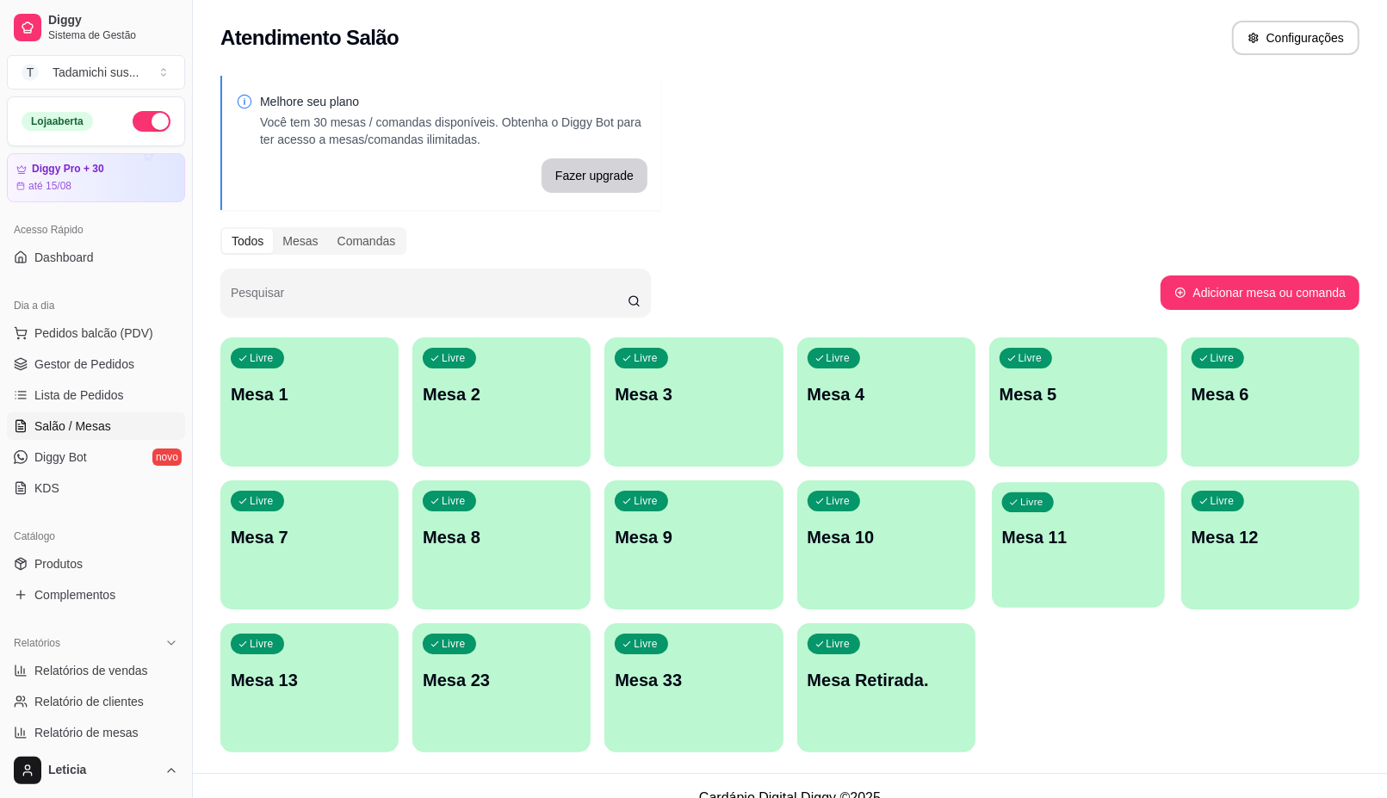
click at [1065, 587] on div "button" at bounding box center [1078, 597] width 173 height 20
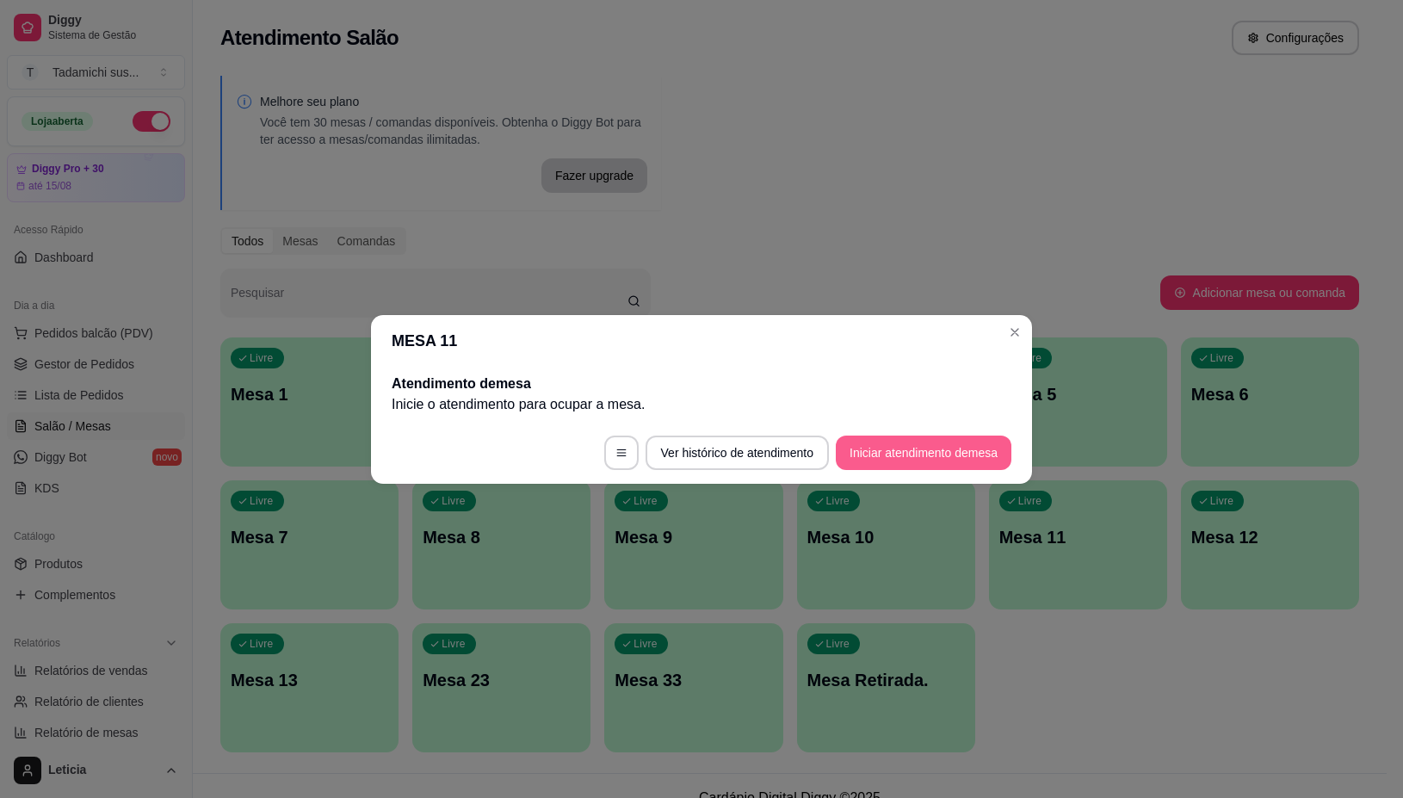
click at [926, 448] on button "Iniciar atendimento de mesa" at bounding box center [924, 453] width 176 height 34
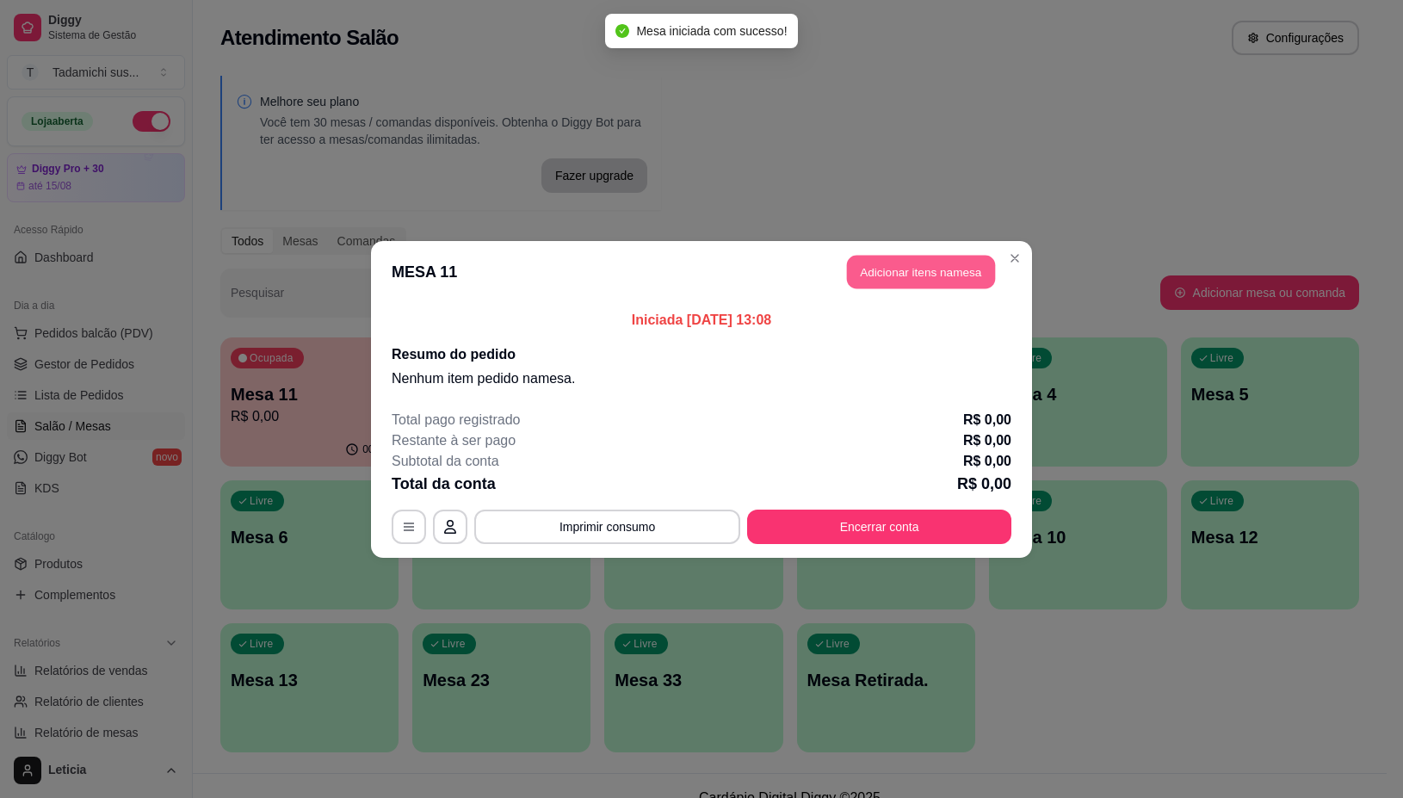
click at [957, 276] on button "Adicionar itens na mesa" at bounding box center [921, 272] width 148 height 34
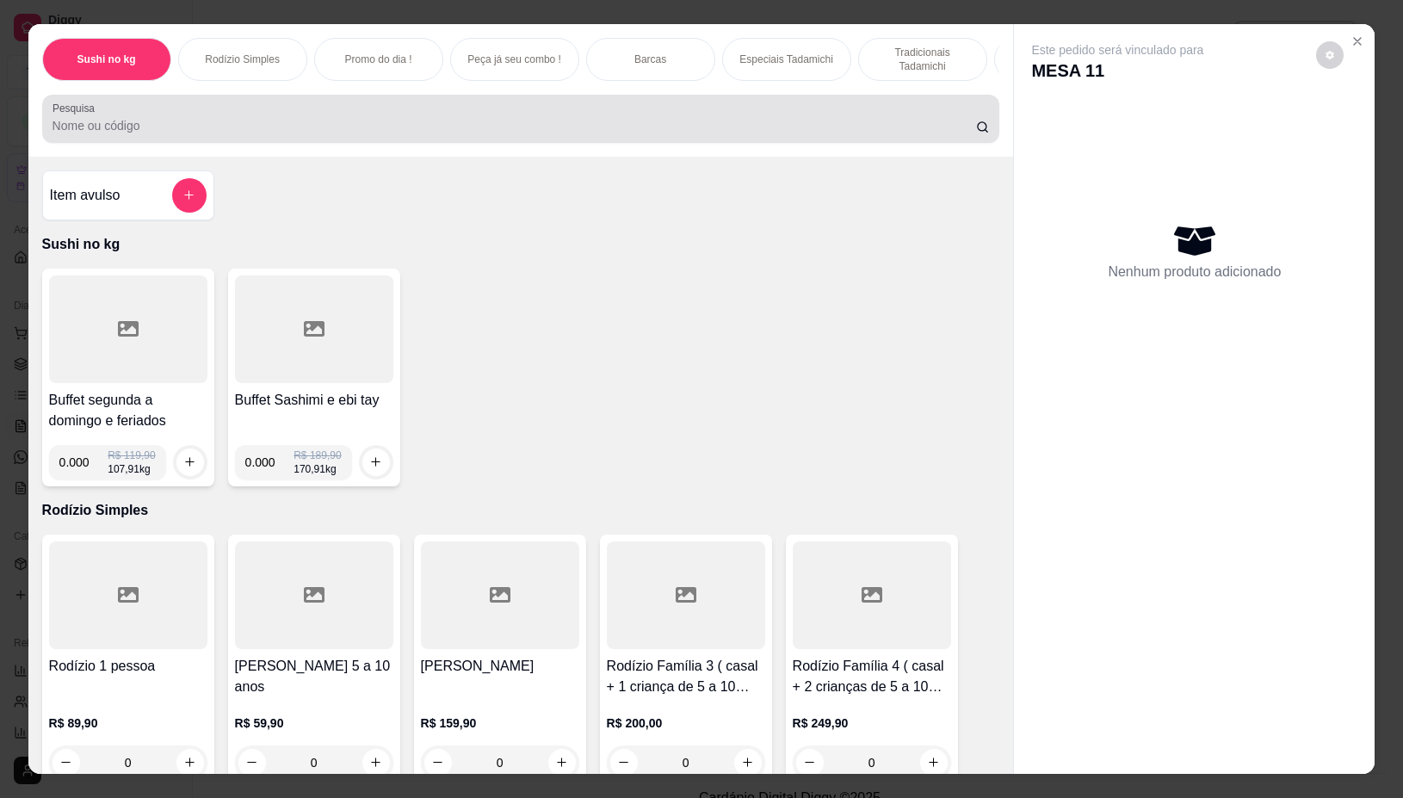
click at [487, 122] on div at bounding box center [522, 119] width 938 height 34
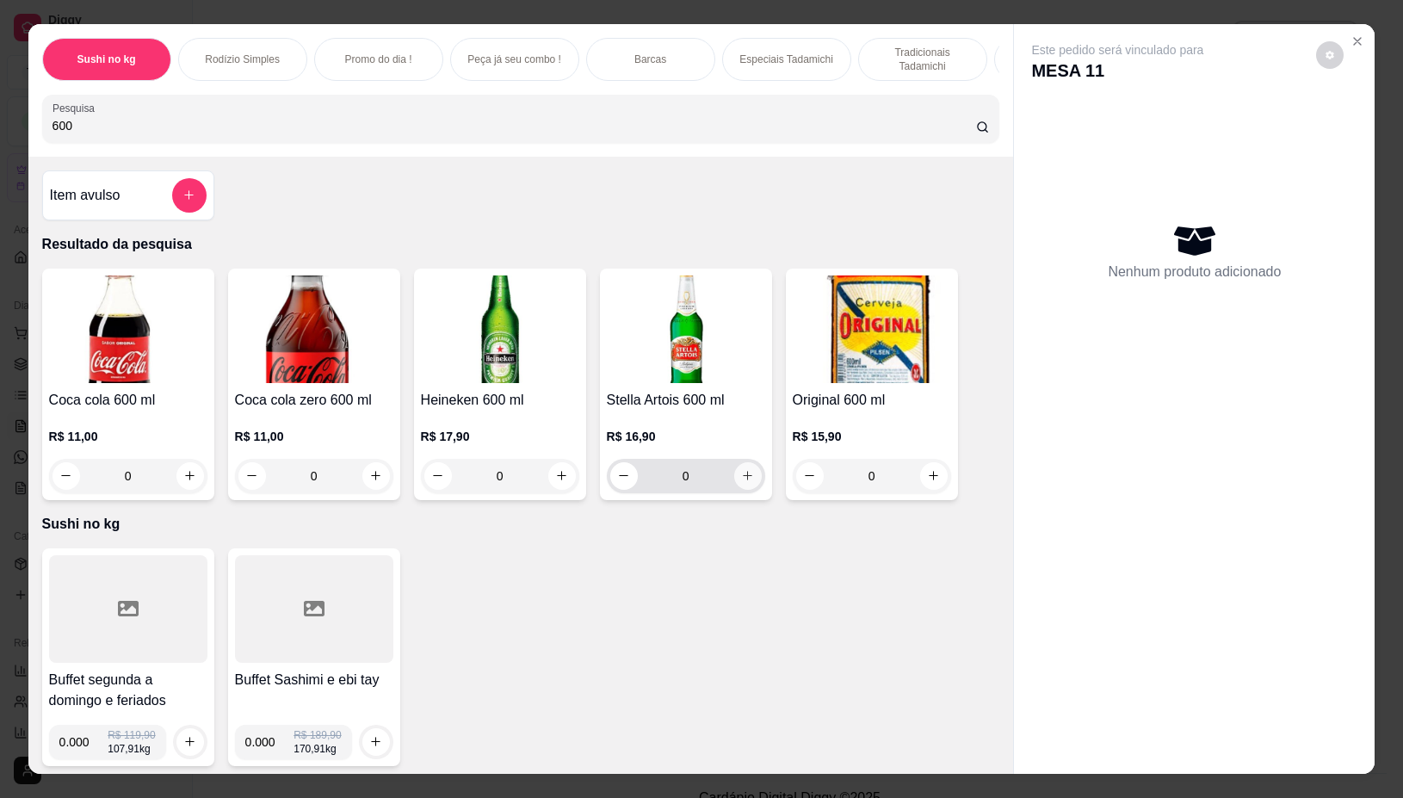
type input "600"
click at [741, 482] on icon "increase-product-quantity" at bounding box center [747, 475] width 13 height 13
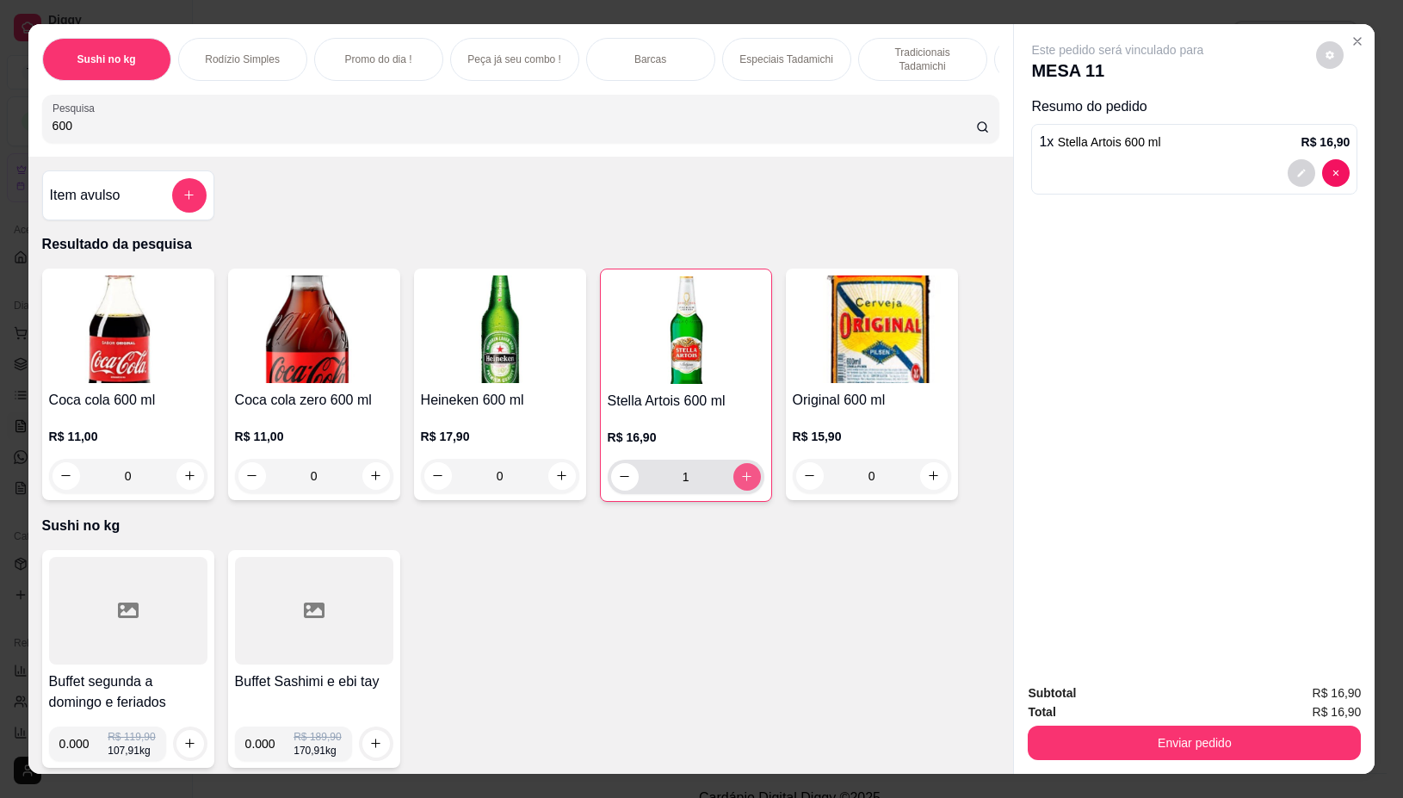
type input "1"
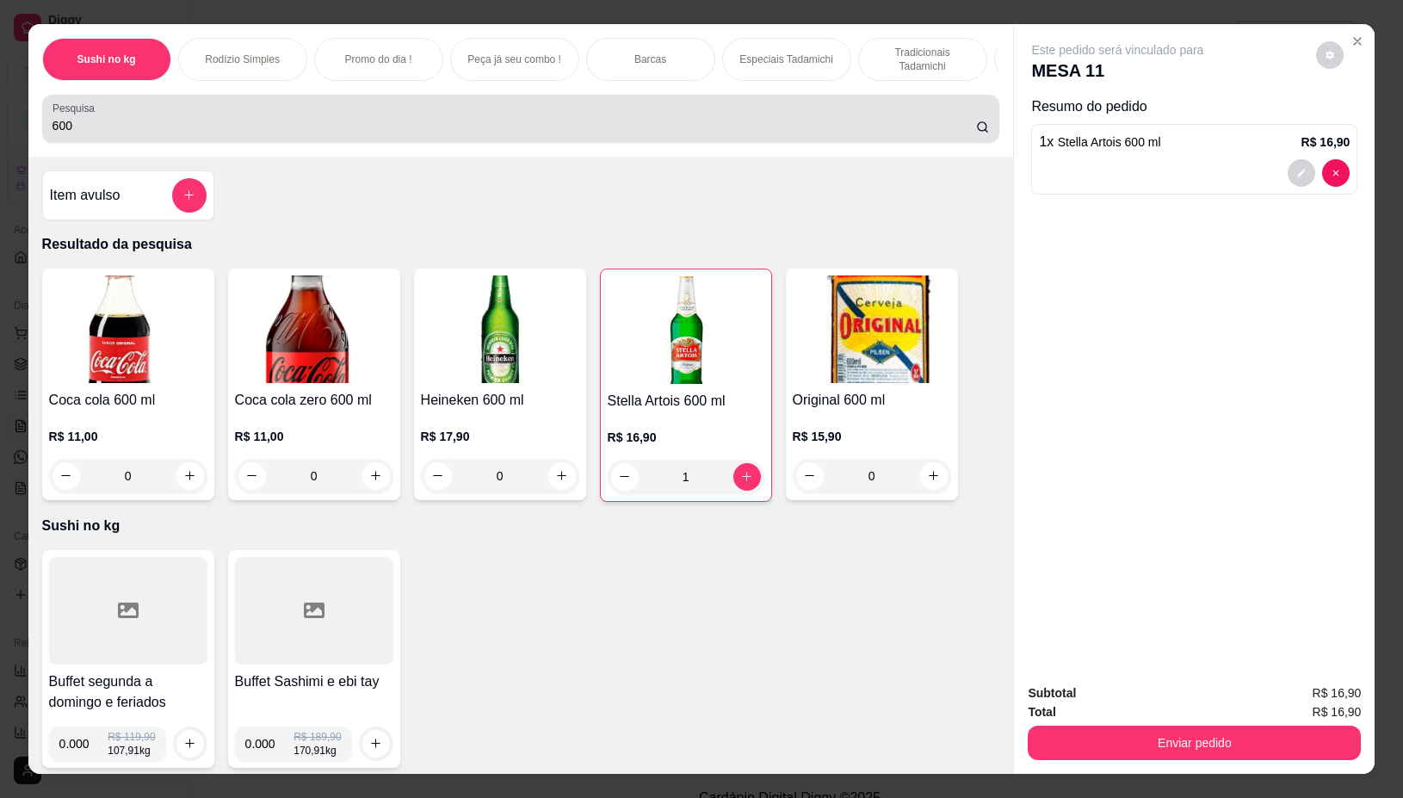
click at [446, 133] on input "600" at bounding box center [515, 125] width 924 height 17
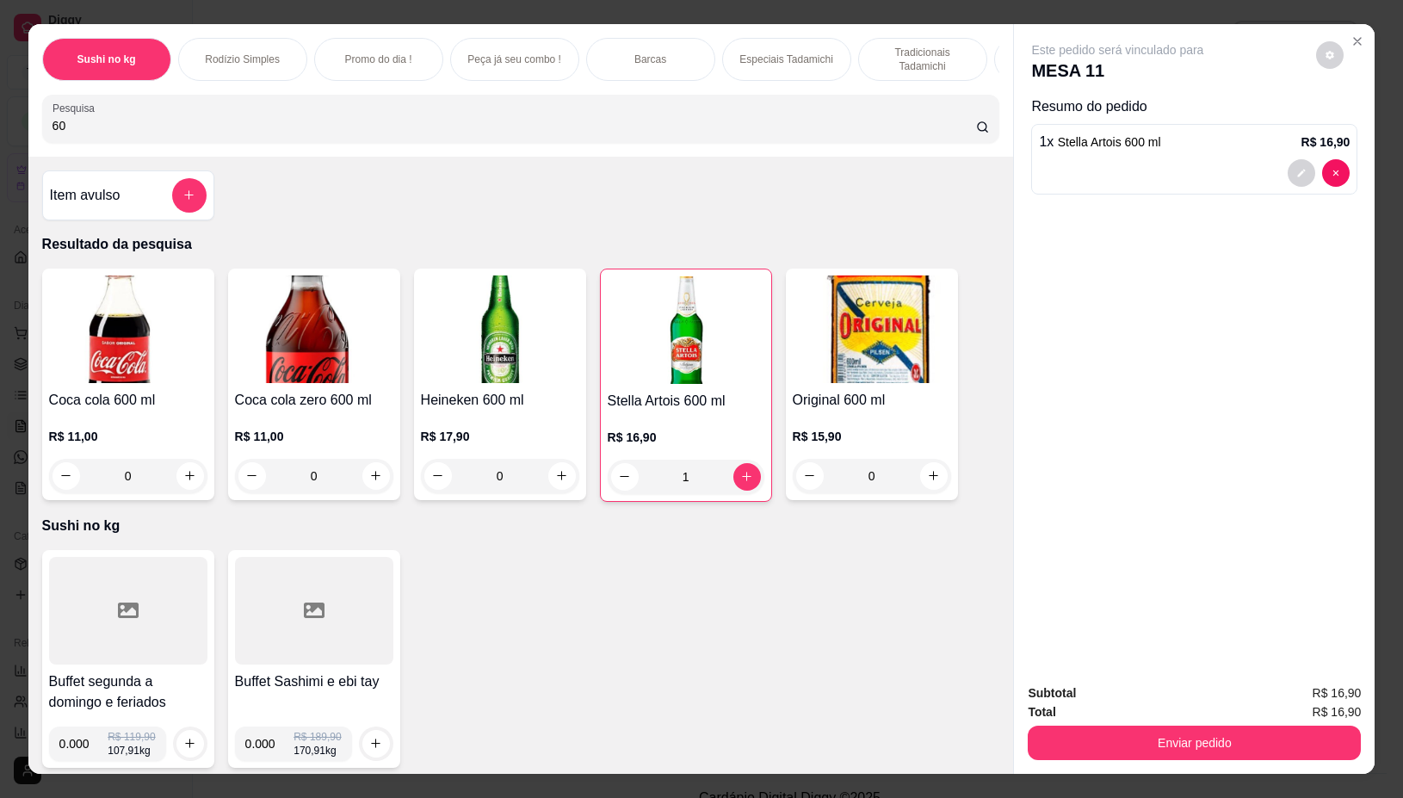
type input "6"
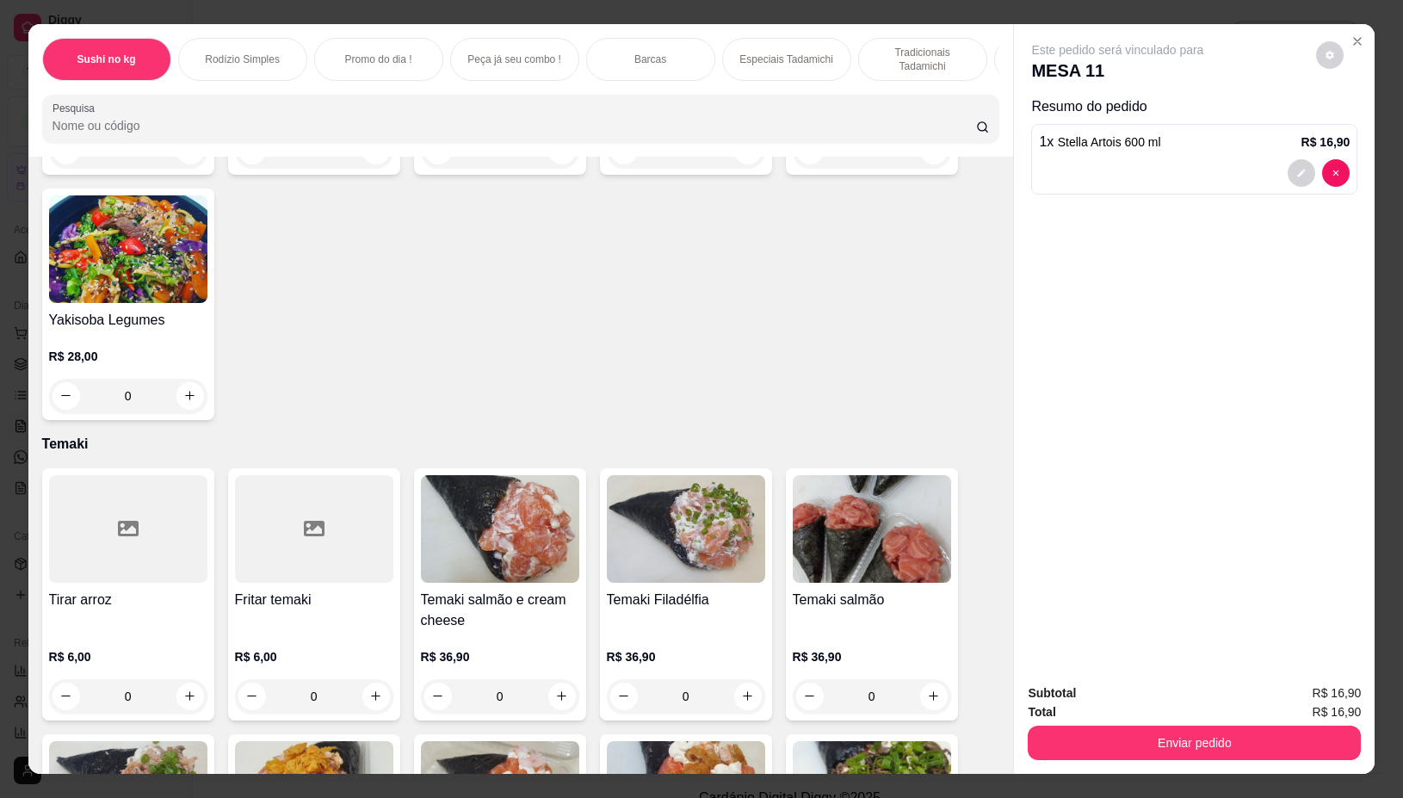
scroll to position [20834, 0]
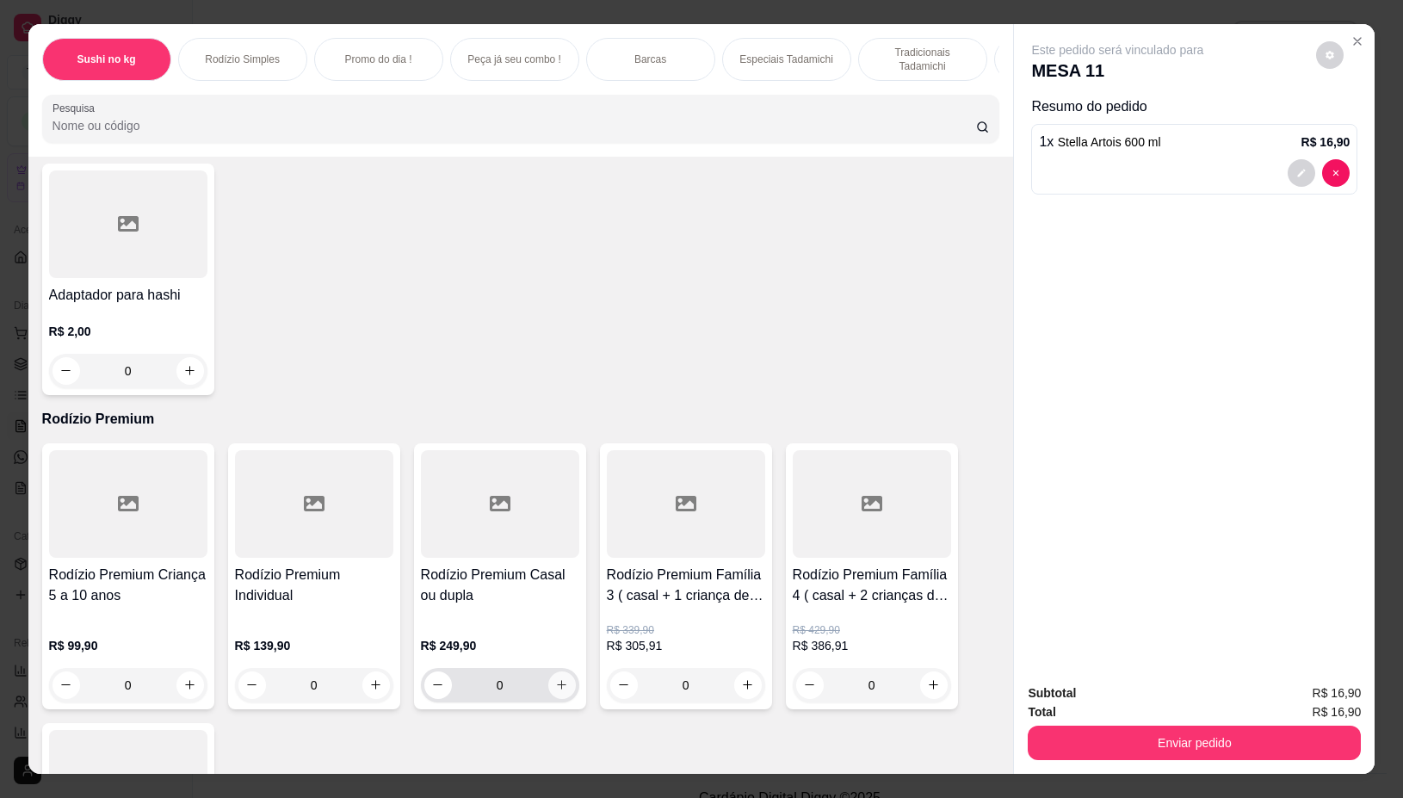
click at [561, 672] on button "increase-product-quantity" at bounding box center [562, 686] width 28 height 28
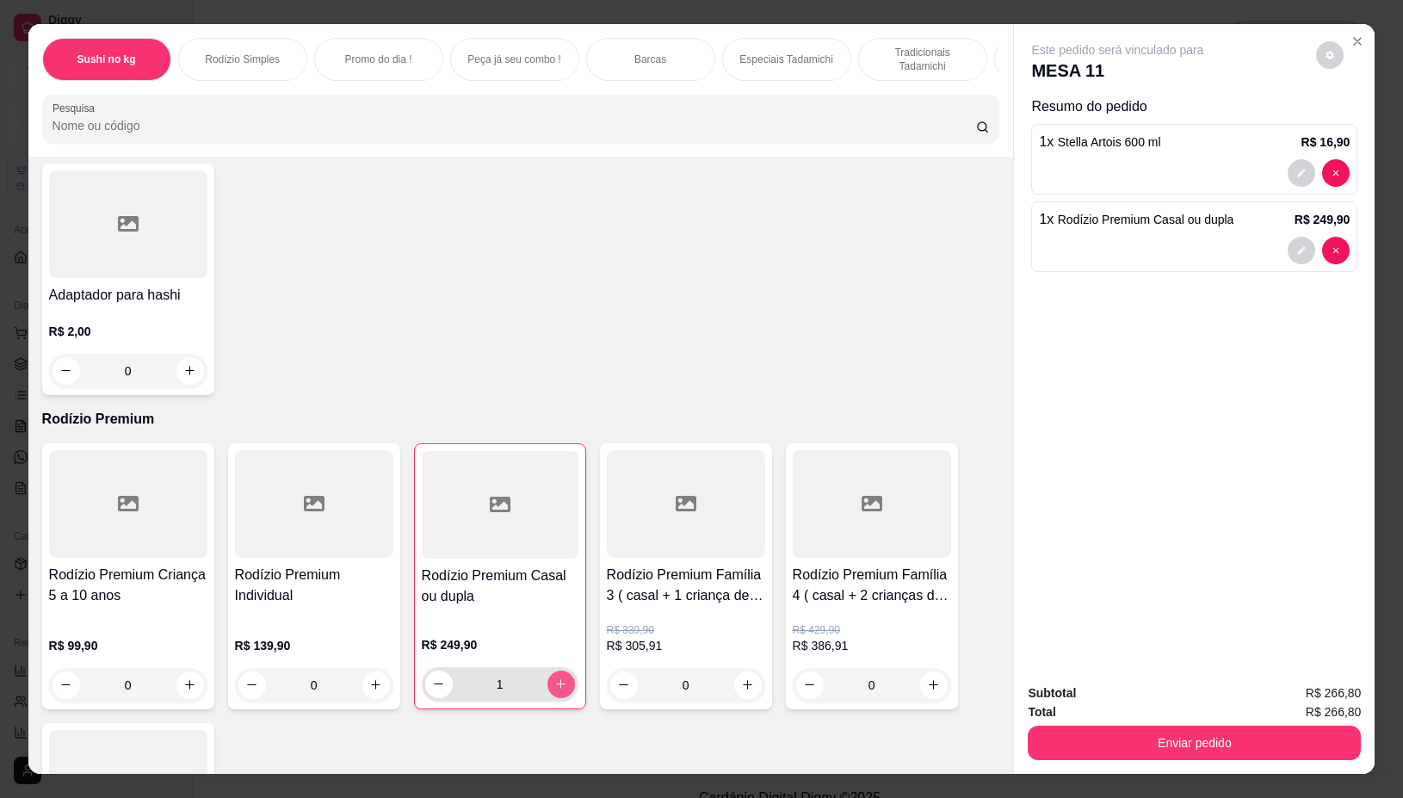
type input "1"
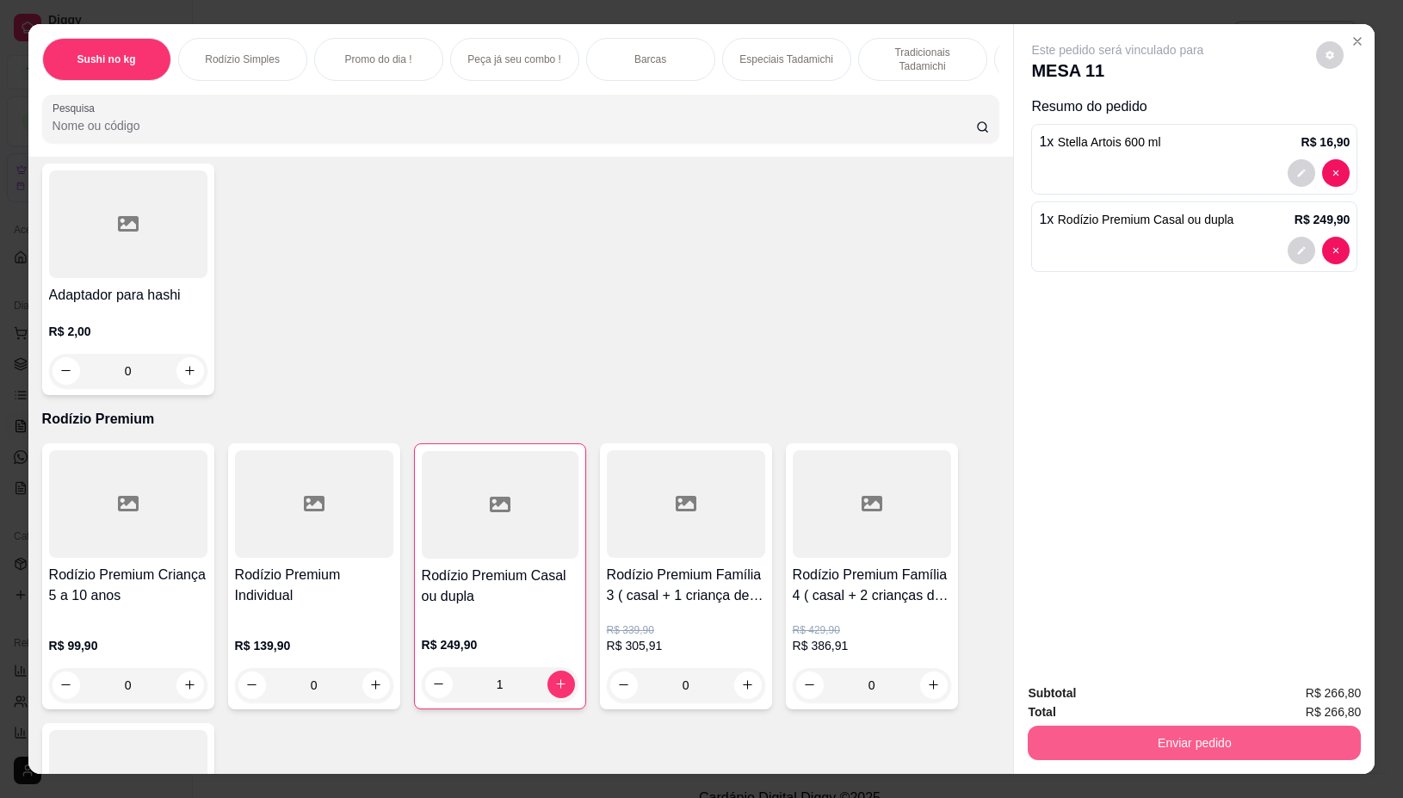
click at [1202, 739] on button "Enviar pedido" at bounding box center [1194, 743] width 333 height 34
click at [1078, 677] on button "Não registrar e enviar pedido" at bounding box center [1137, 693] width 174 height 32
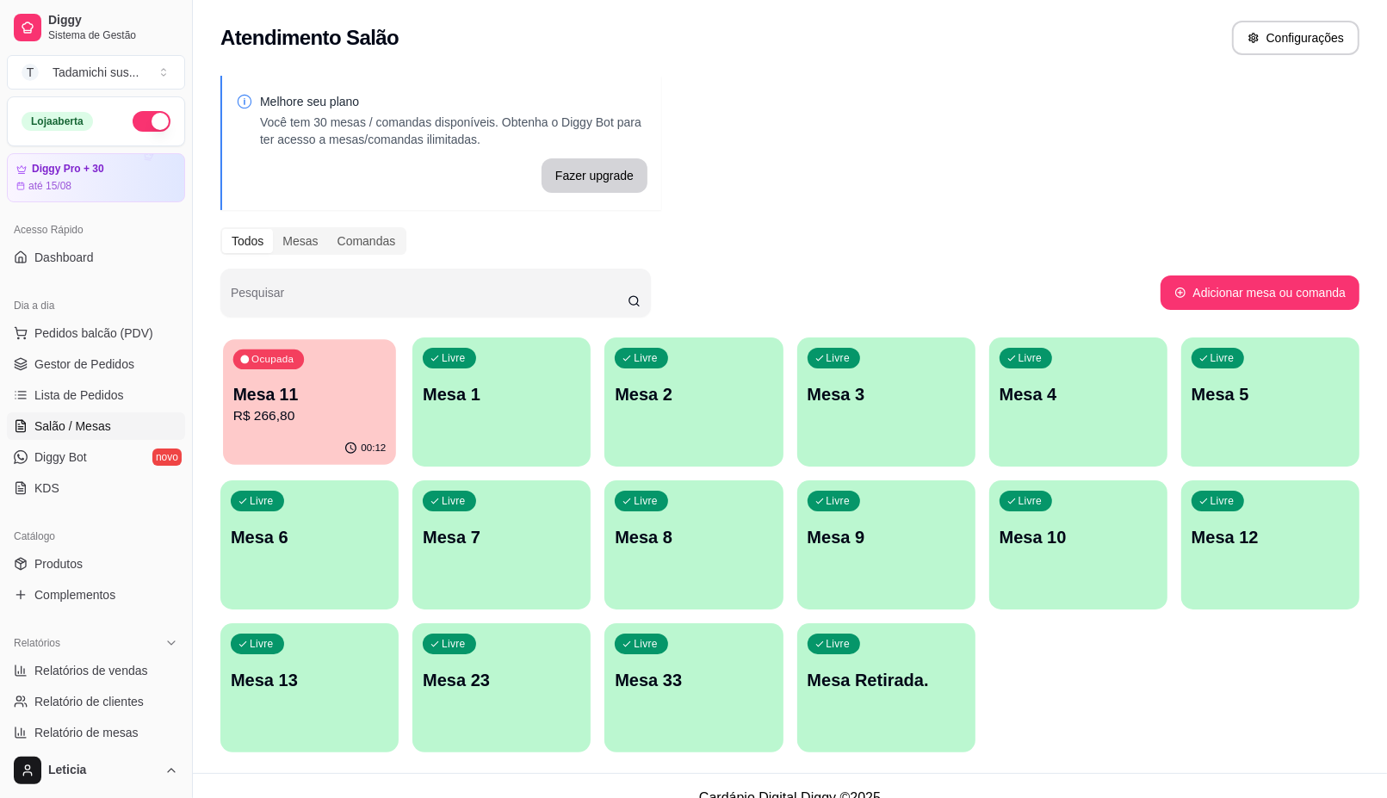
click at [315, 396] on p "Mesa 11" at bounding box center [309, 394] width 153 height 23
click at [359, 703] on div "Livre Mesa 13" at bounding box center [309, 677] width 173 height 105
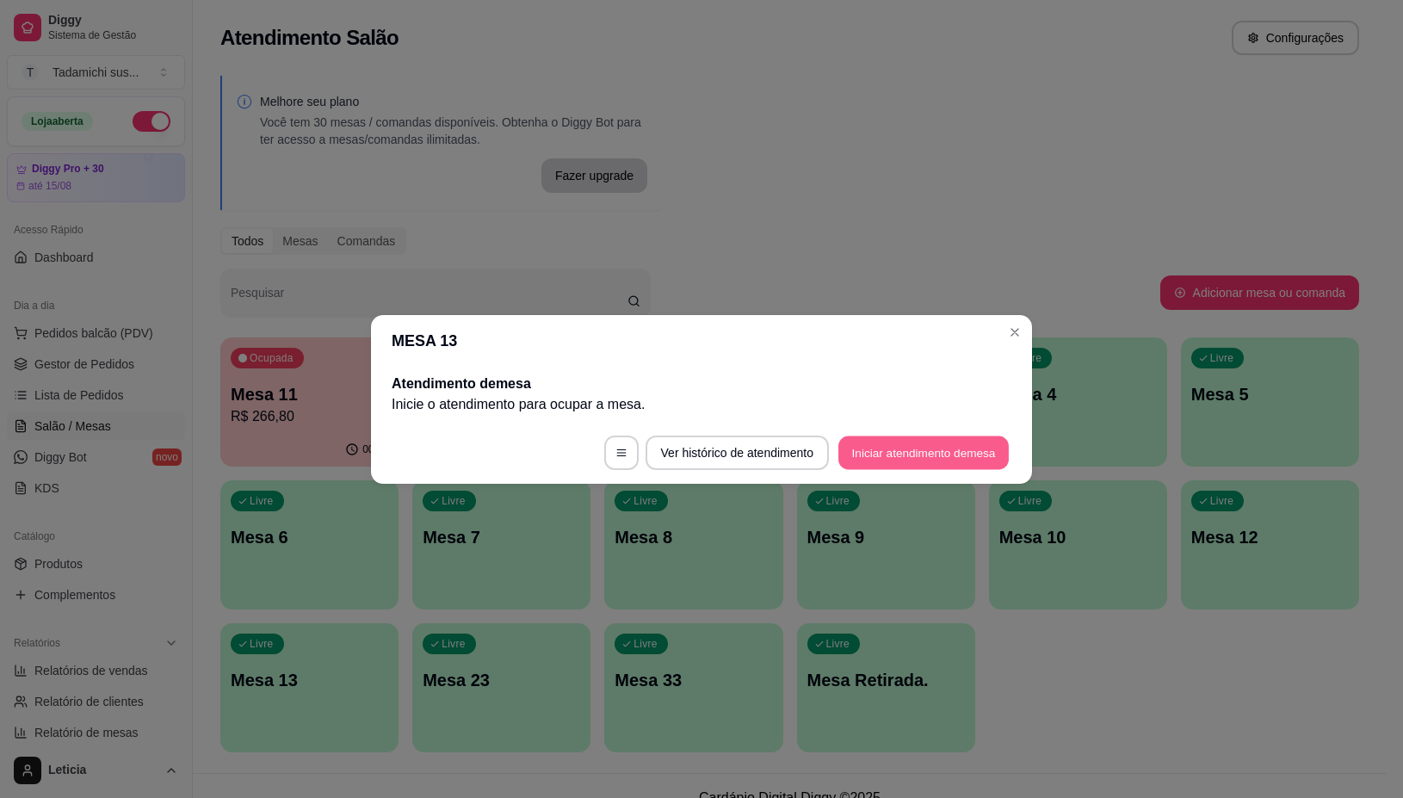
click at [897, 445] on button "Iniciar atendimento de mesa" at bounding box center [924, 453] width 170 height 34
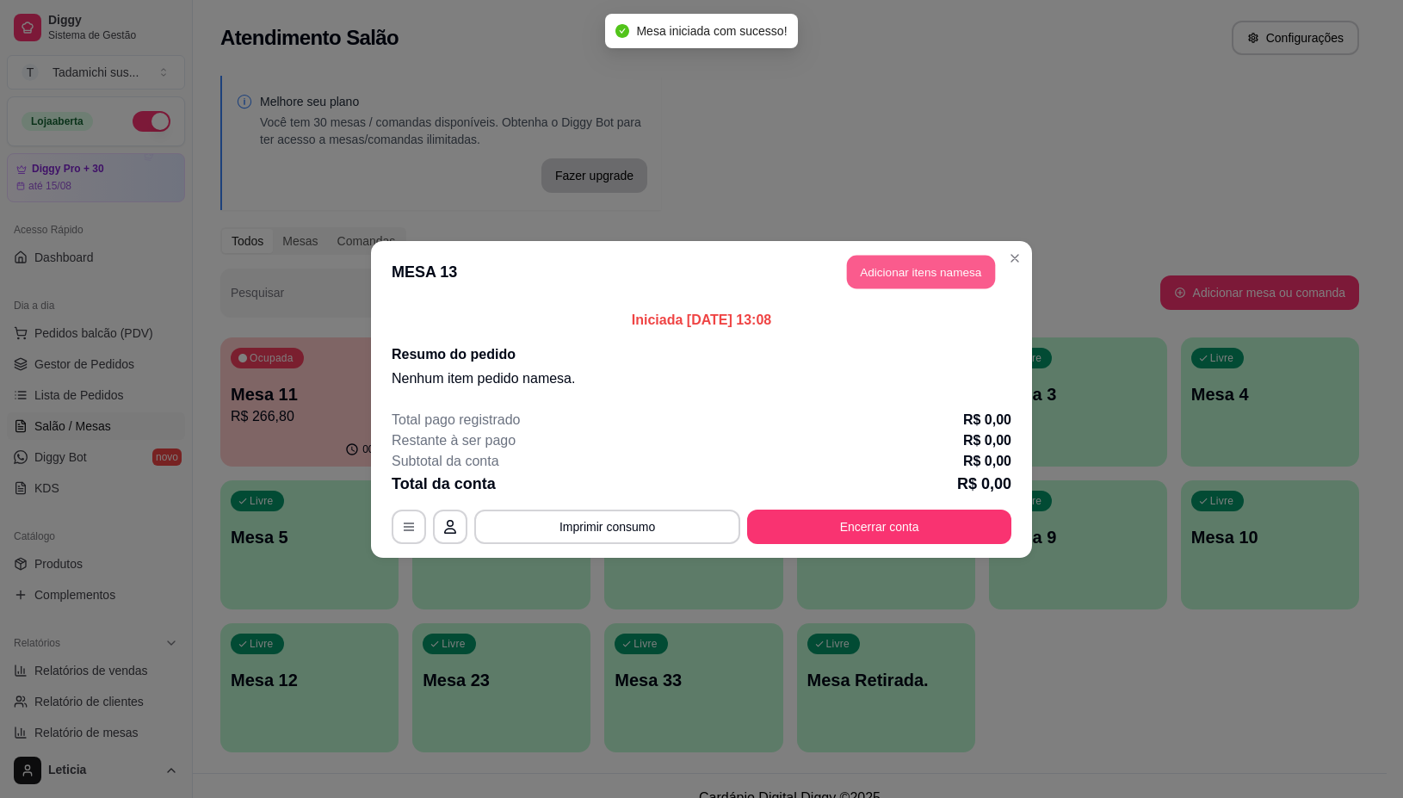
click at [938, 276] on button "Adicionar itens na mesa" at bounding box center [921, 272] width 148 height 34
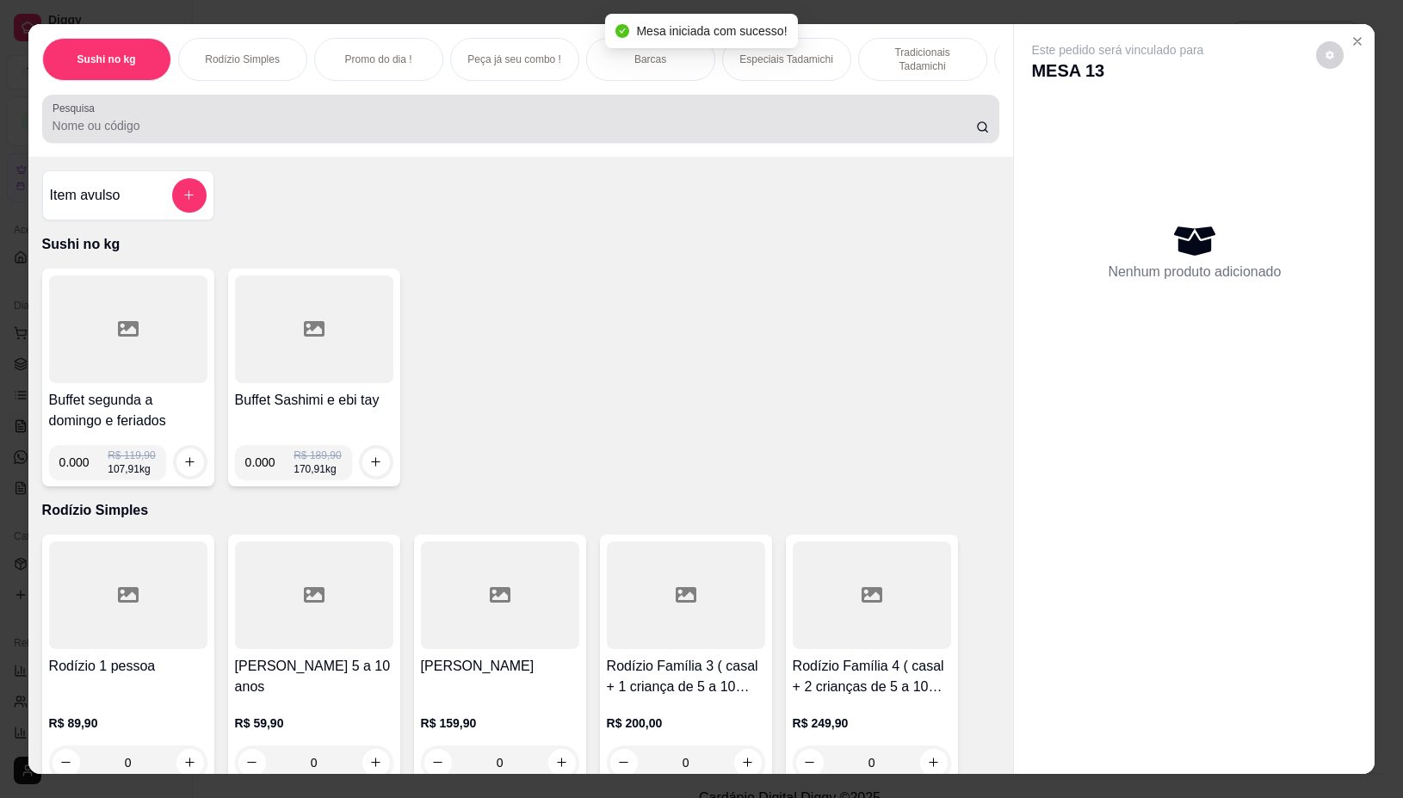
click at [328, 143] on div "Pesquisa" at bounding box center [521, 119] width 958 height 48
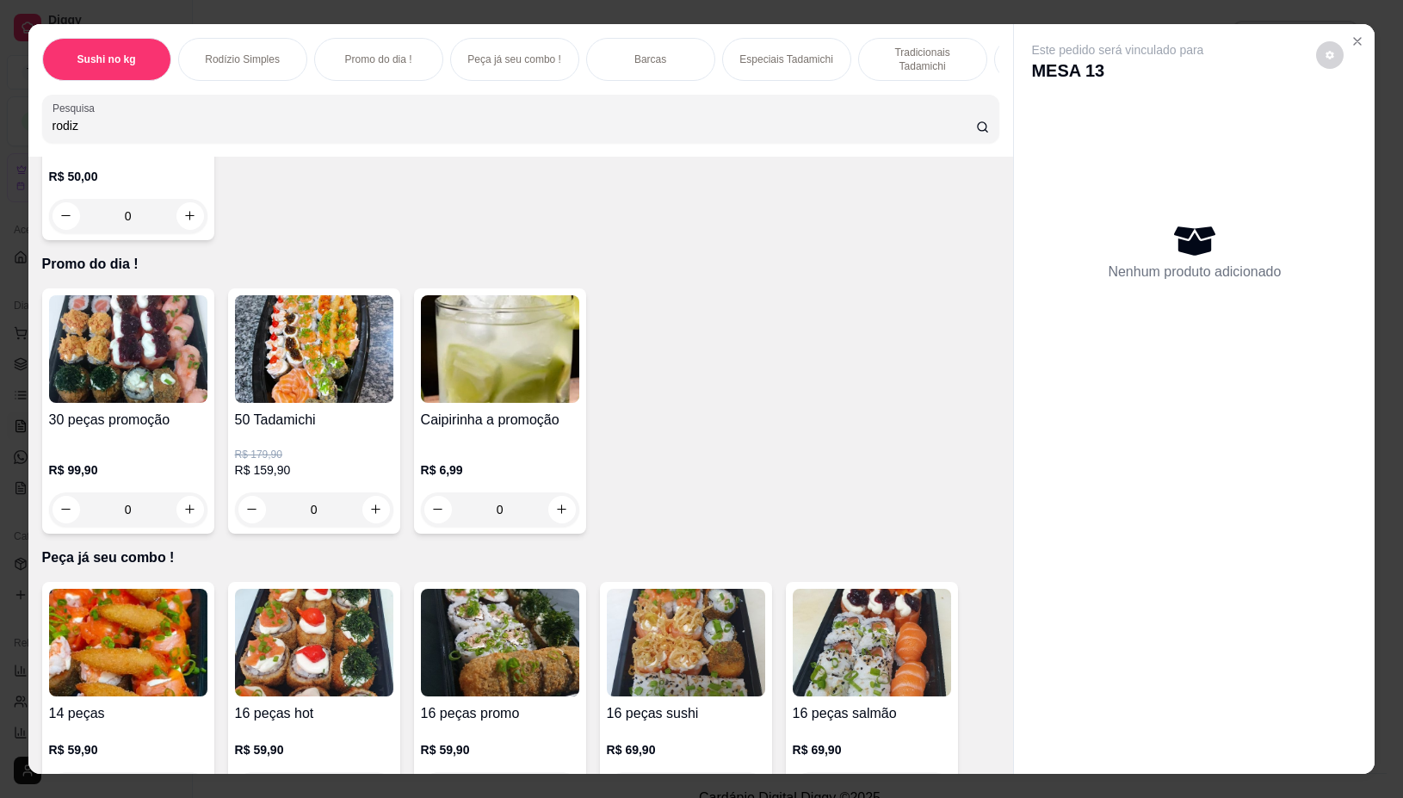
scroll to position [1399, 0]
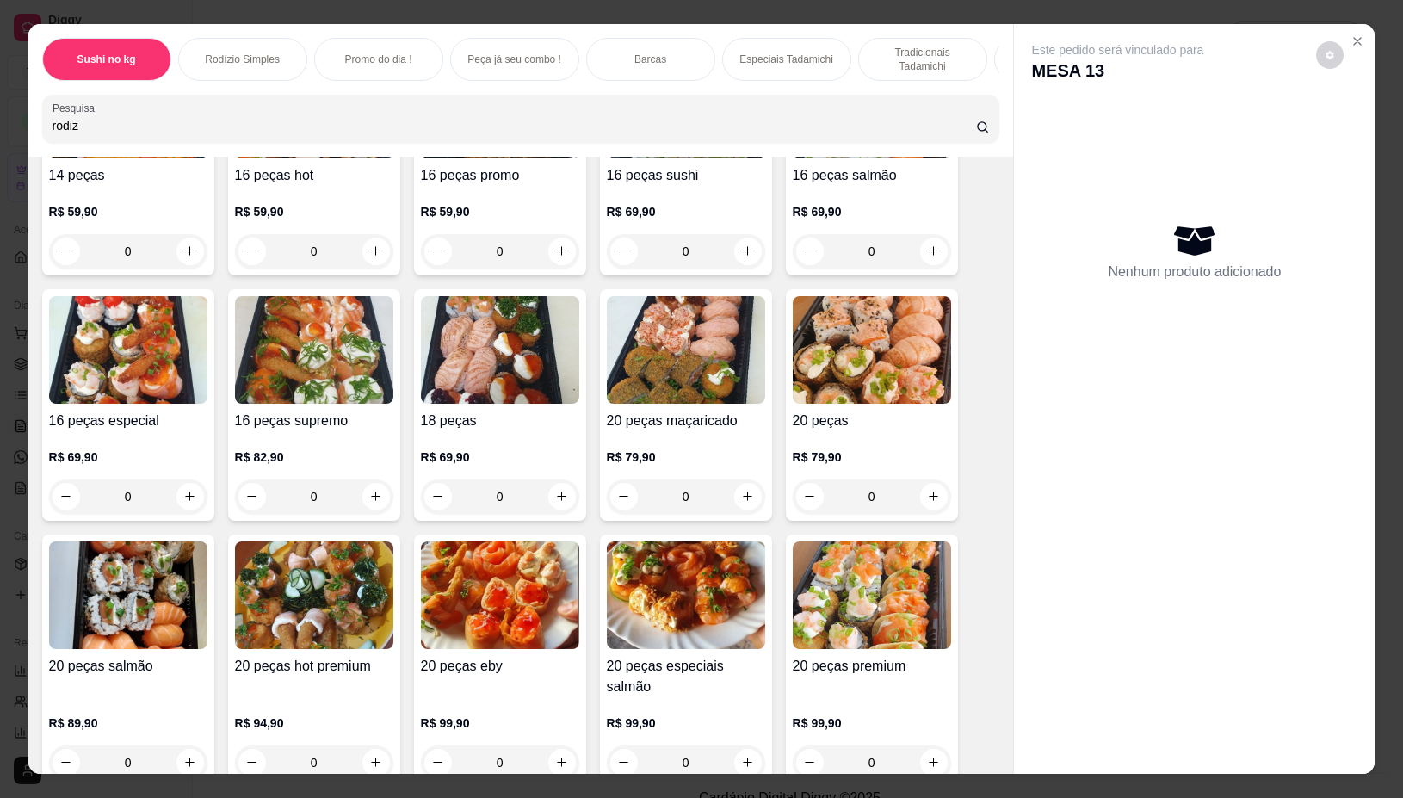
type input "rodiz"
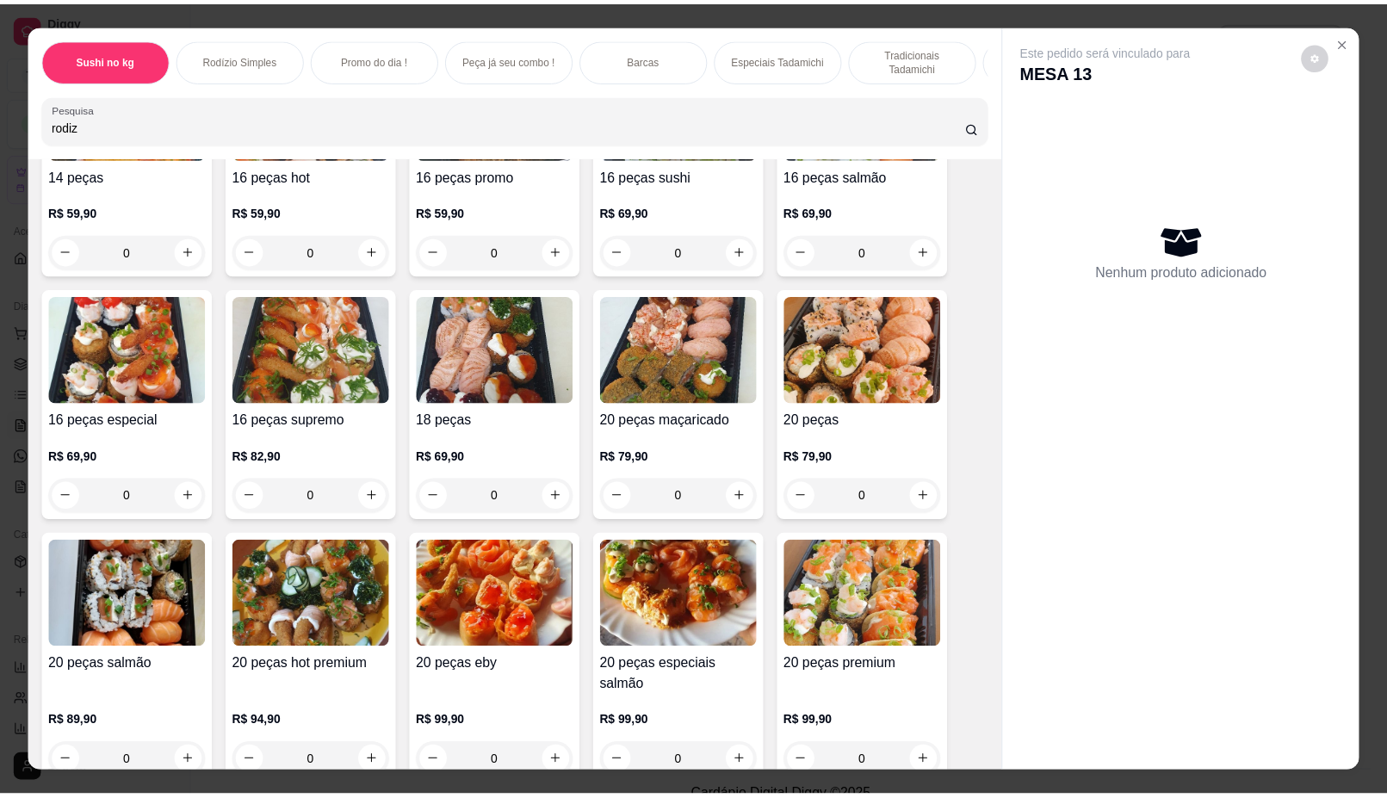
scroll to position [20901, 0]
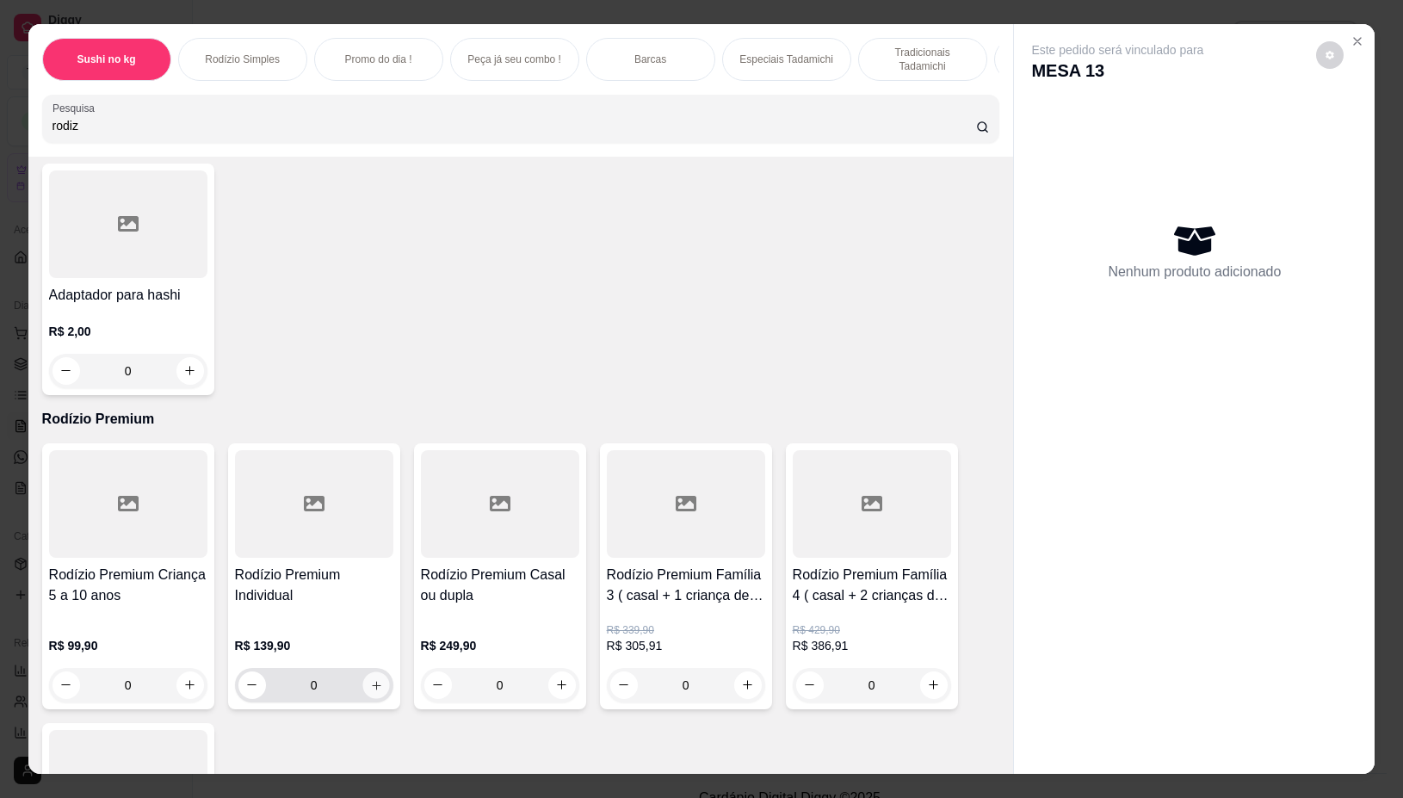
click at [370, 679] on icon "increase-product-quantity" at bounding box center [375, 685] width 13 height 13
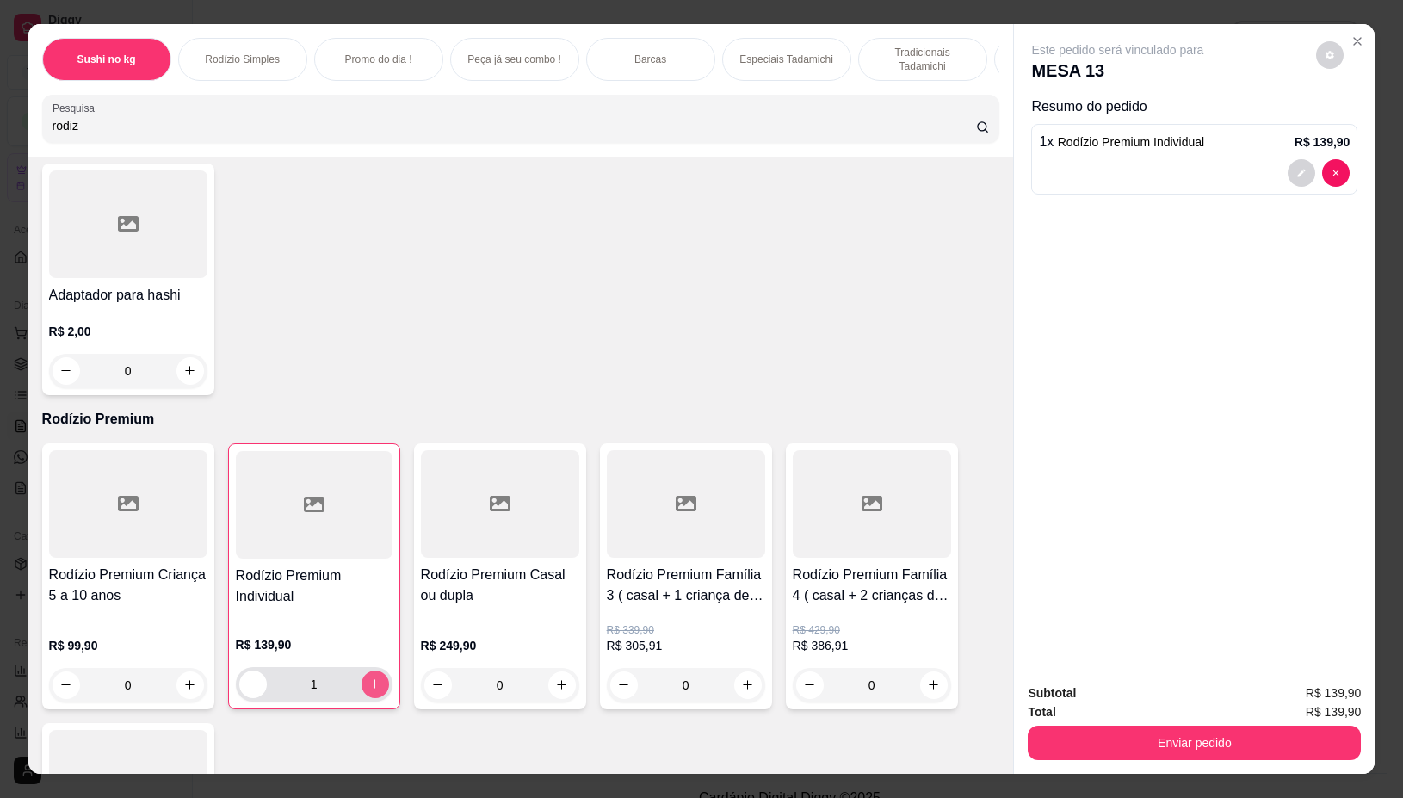
type input "1"
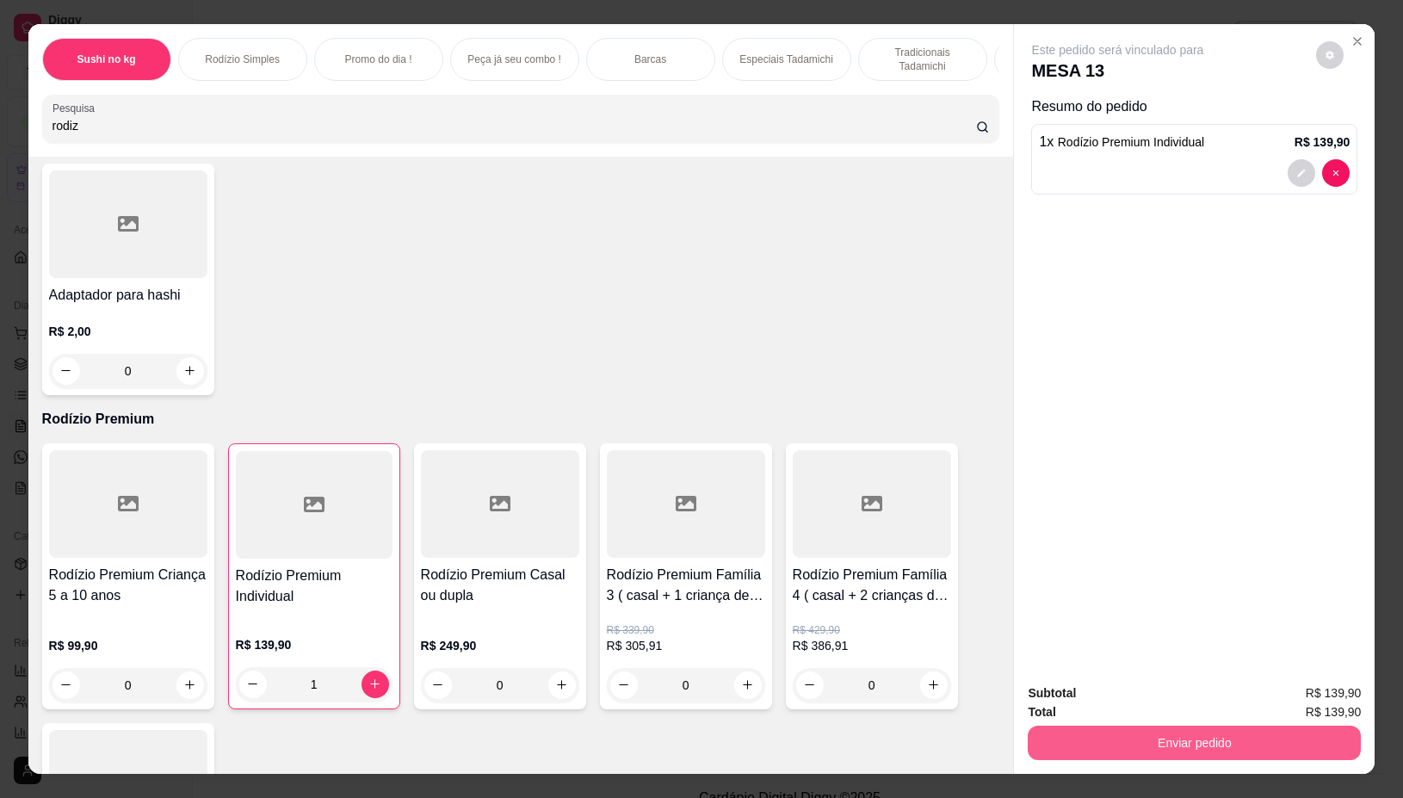
click at [1208, 737] on button "Enviar pedido" at bounding box center [1194, 743] width 333 height 34
click at [1149, 683] on button "Não registrar e enviar pedido" at bounding box center [1137, 693] width 174 height 32
